Goal: Obtain resource: Obtain resource

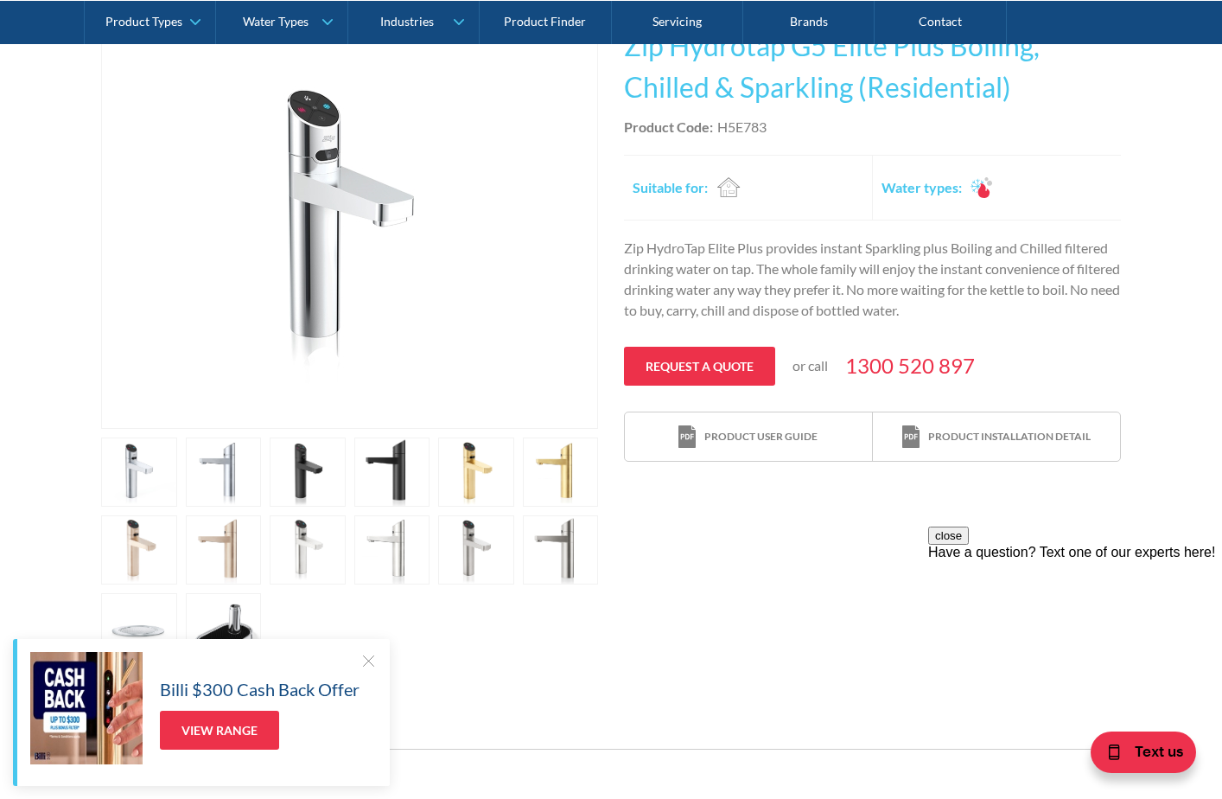
scroll to position [386, 0]
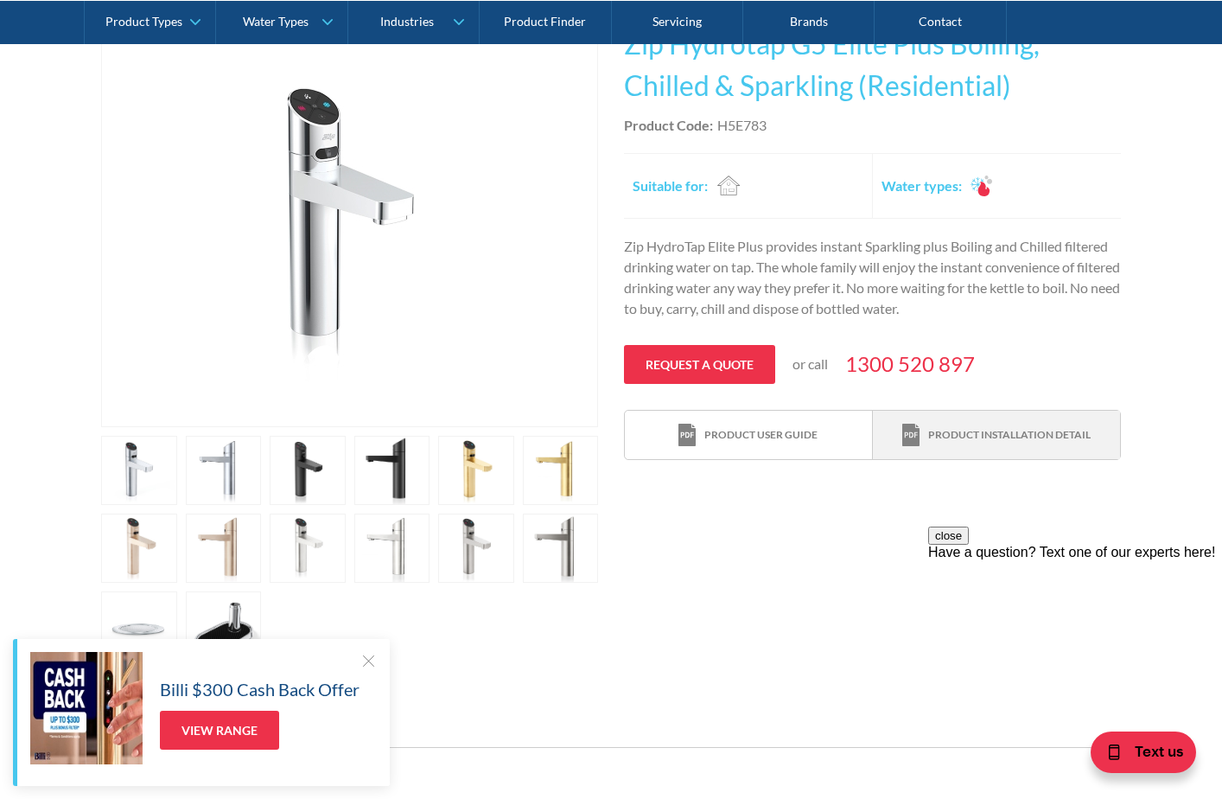
click at [1005, 439] on div "Product installation detail" at bounding box center [1010, 435] width 163 height 16
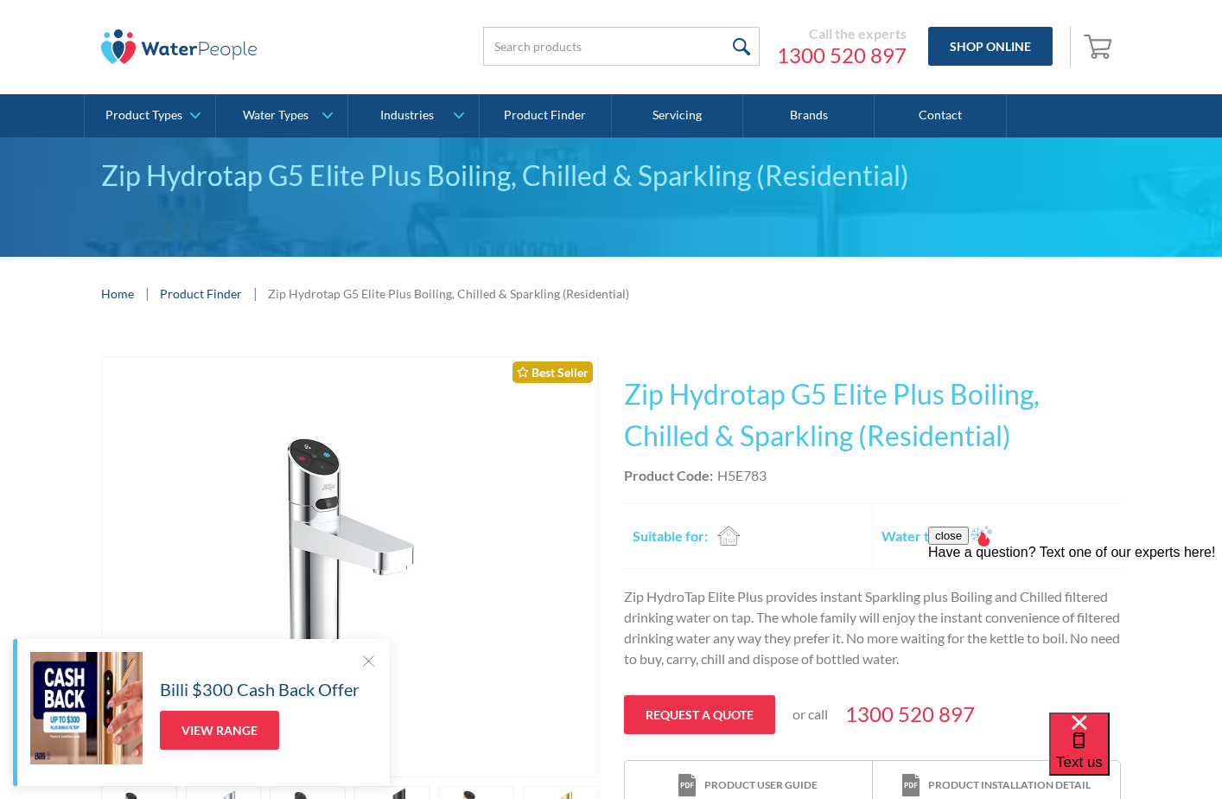
scroll to position [35, 0]
